Goal: Information Seeking & Learning: Learn about a topic

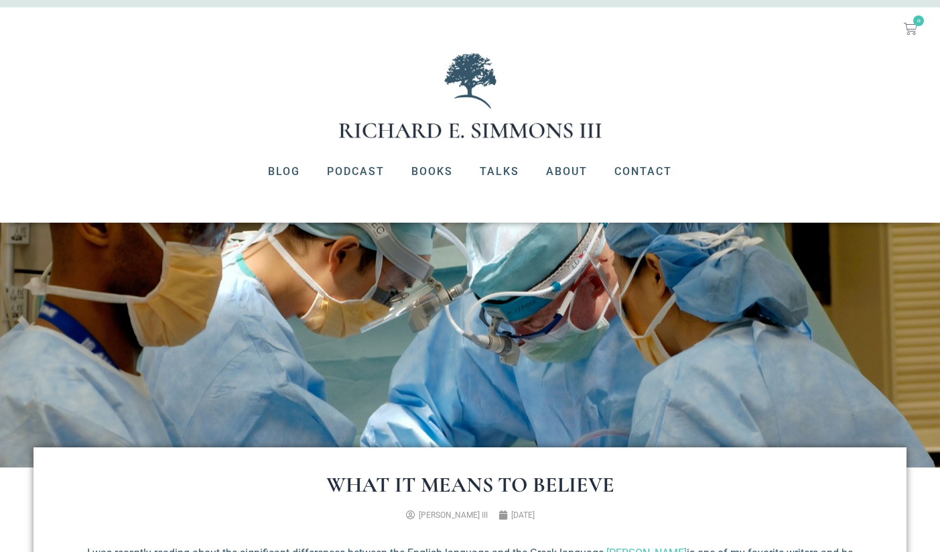
scroll to position [28, 0]
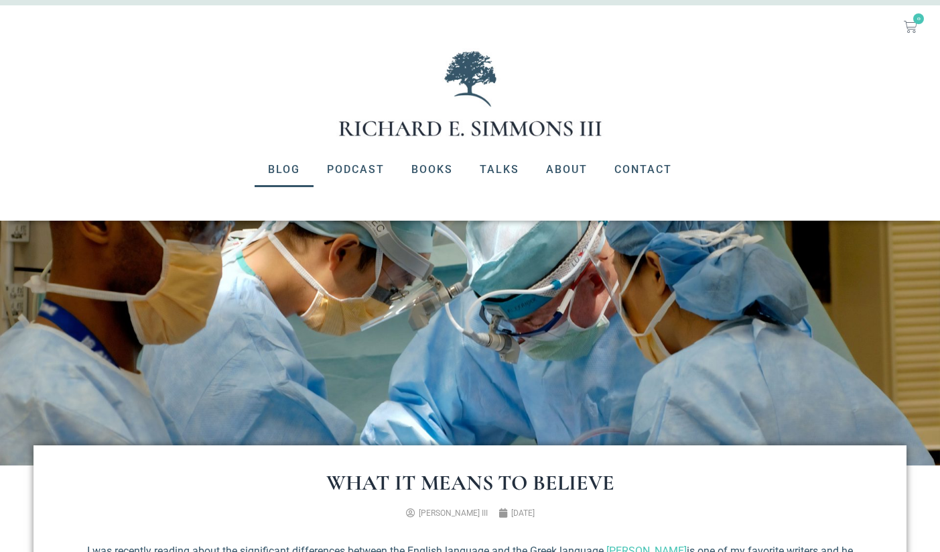
click at [288, 172] on link "Blog" at bounding box center [284, 169] width 59 height 35
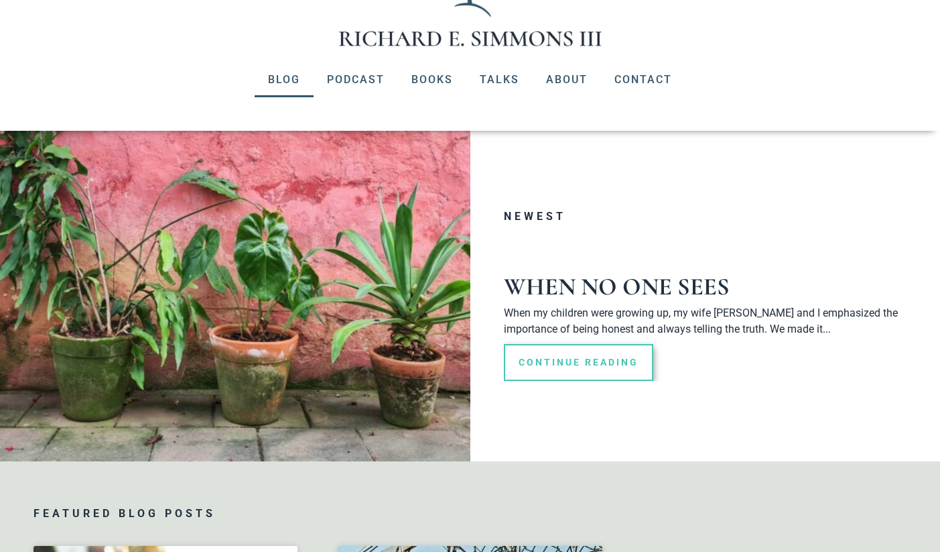
scroll to position [224, 0]
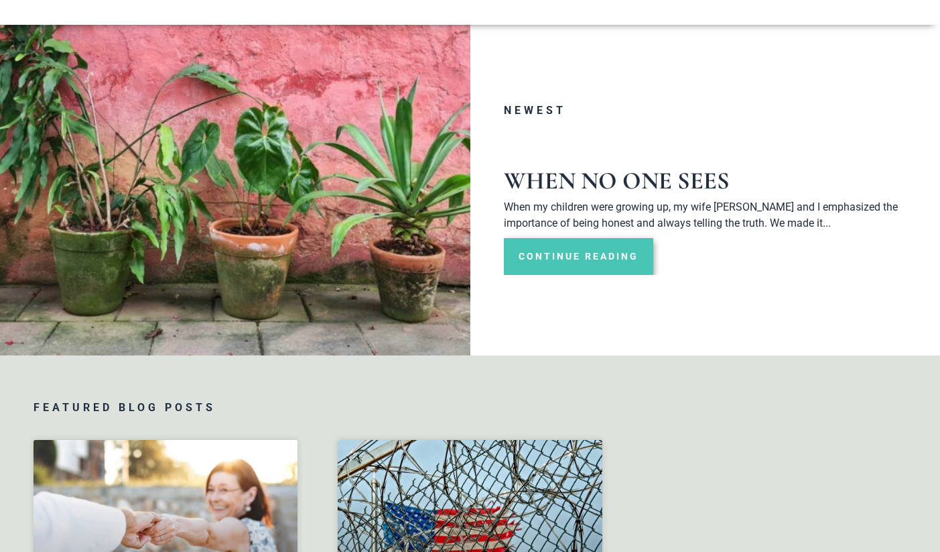
click at [569, 259] on link "Continue Reading" at bounding box center [578, 256] width 149 height 37
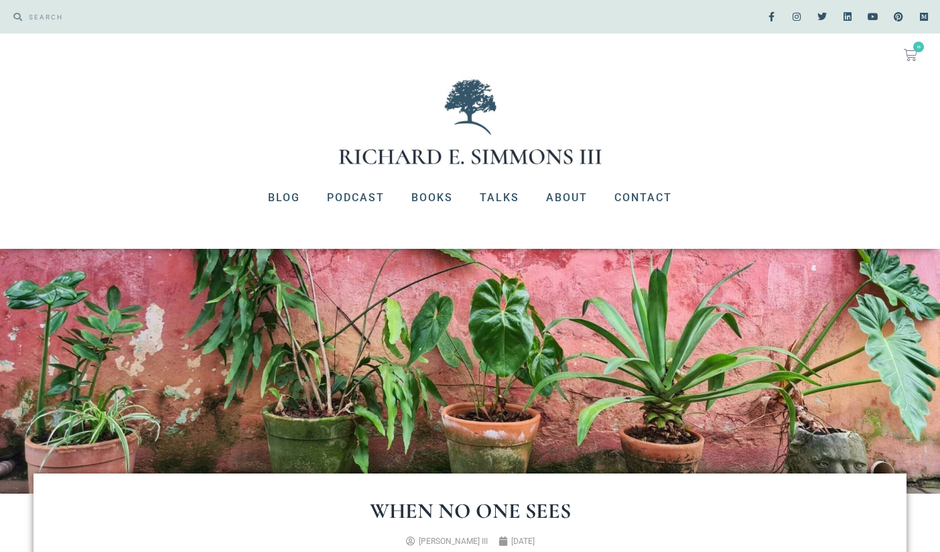
click at [582, 258] on img at bounding box center [470, 371] width 940 height 245
click at [564, 200] on link "About" at bounding box center [567, 197] width 68 height 35
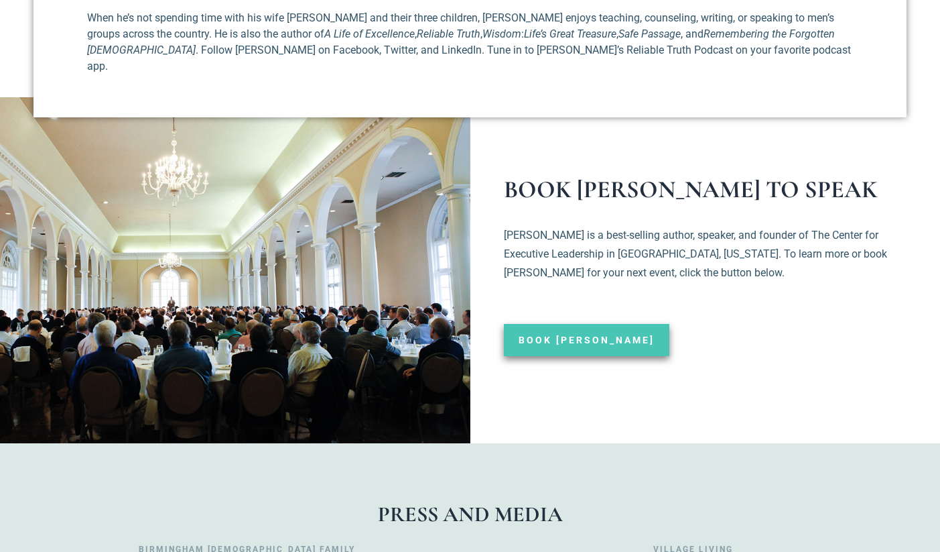
scroll to position [983, 0]
